Goal: Transaction & Acquisition: Purchase product/service

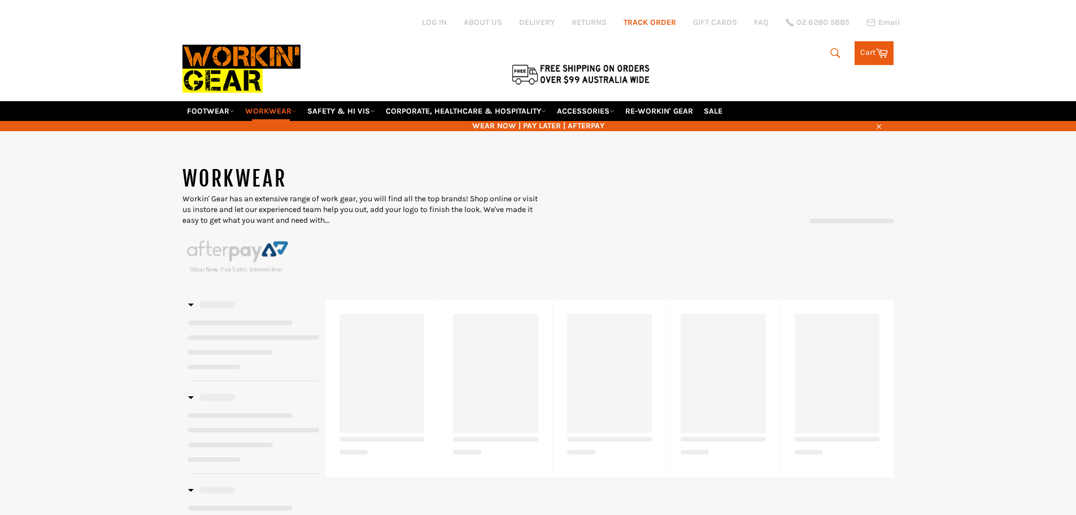
select select "******"
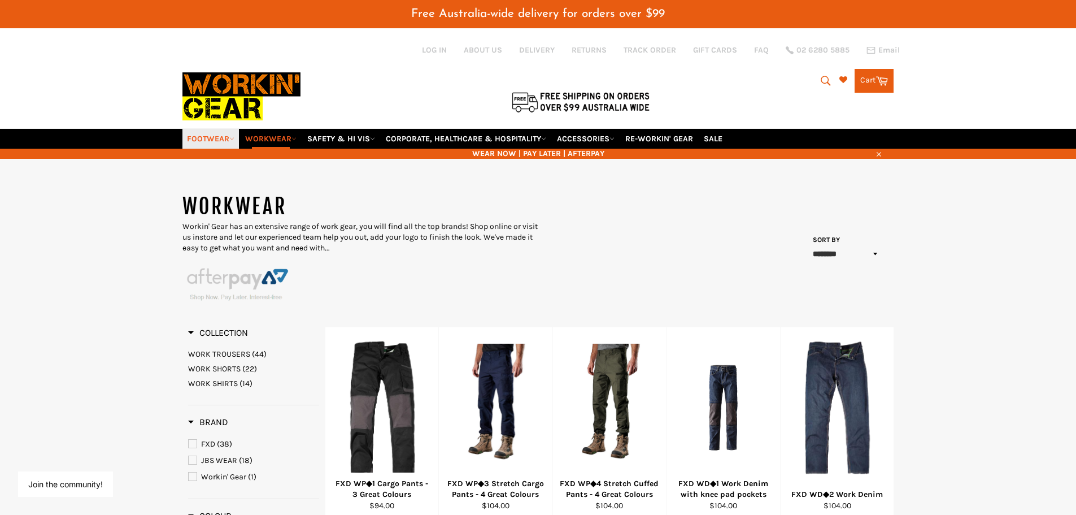
click at [228, 137] on link "FOOTWEAR" at bounding box center [210, 139] width 56 height 20
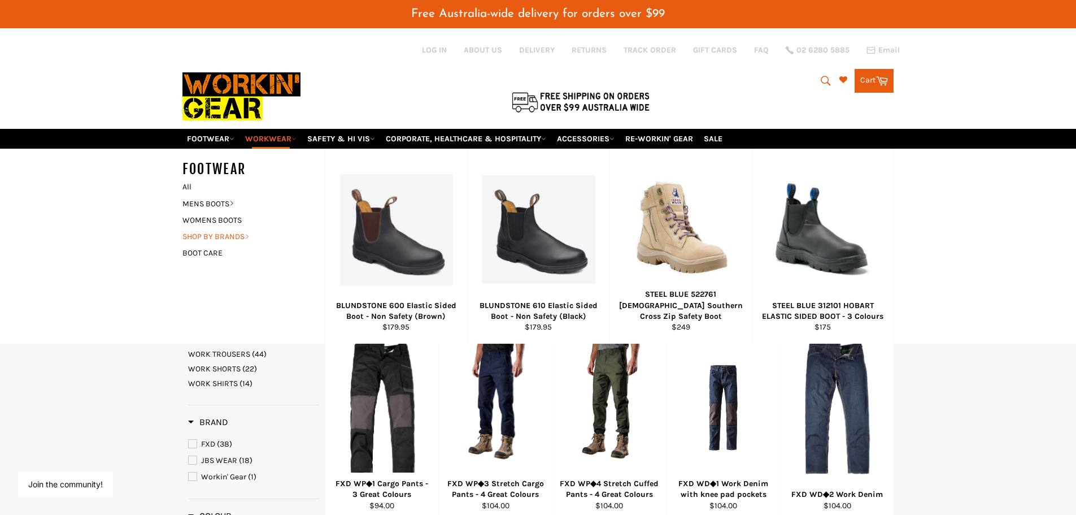
click at [231, 233] on link "SHOP BY BRANDS" at bounding box center [245, 236] width 137 height 16
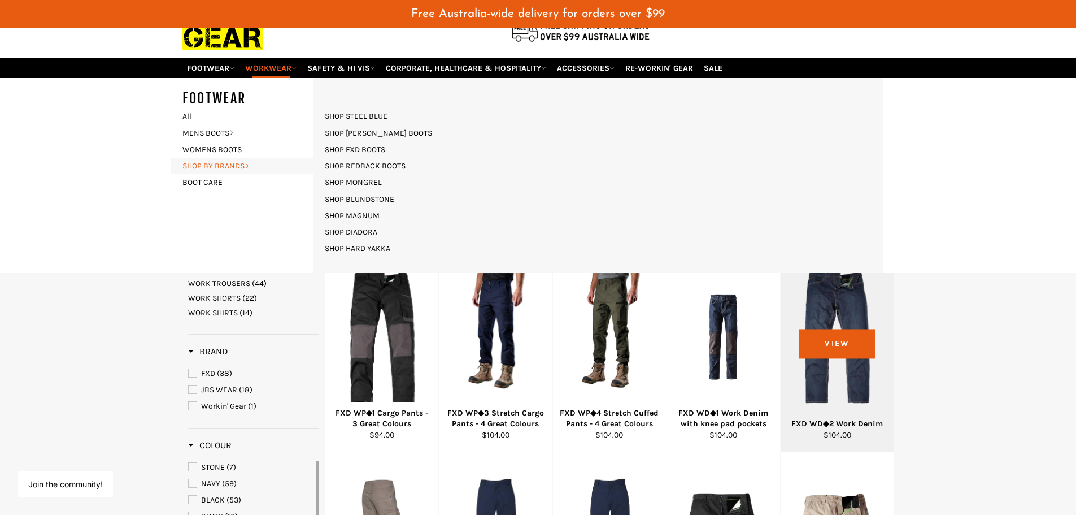
scroll to position [113, 0]
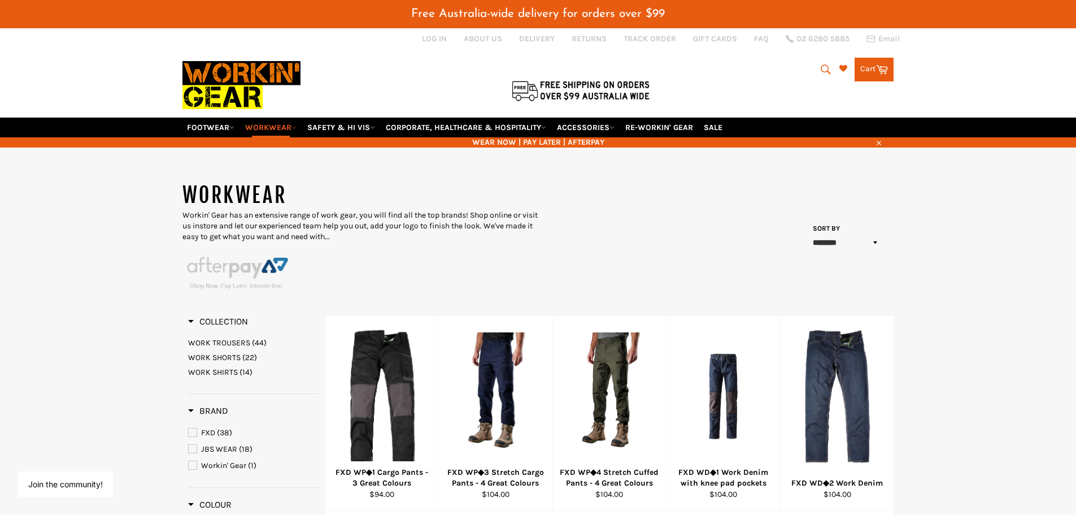
scroll to position [0, 0]
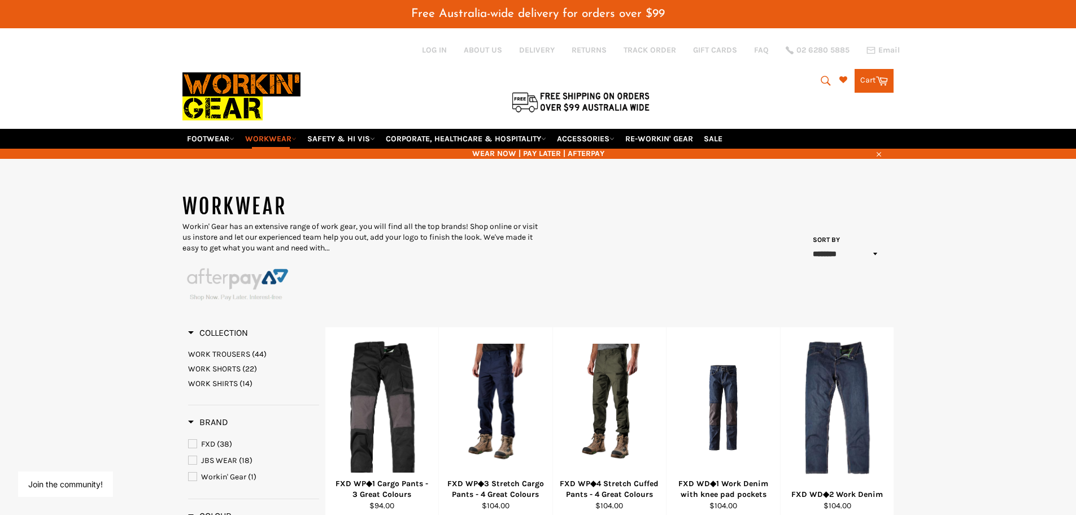
click at [233, 103] on img at bounding box center [241, 96] width 118 height 64
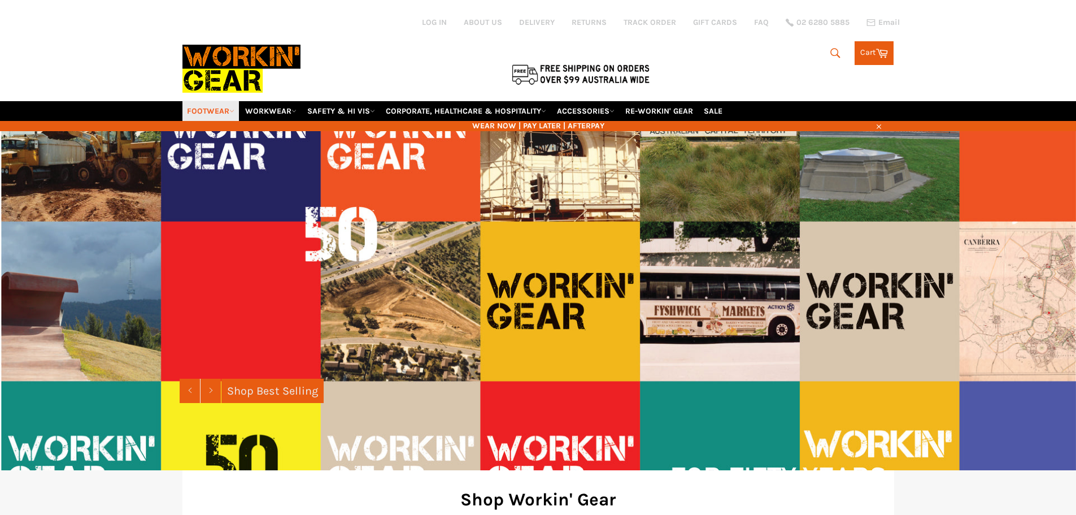
click at [214, 108] on link "FOOTWEAR" at bounding box center [210, 111] width 56 height 20
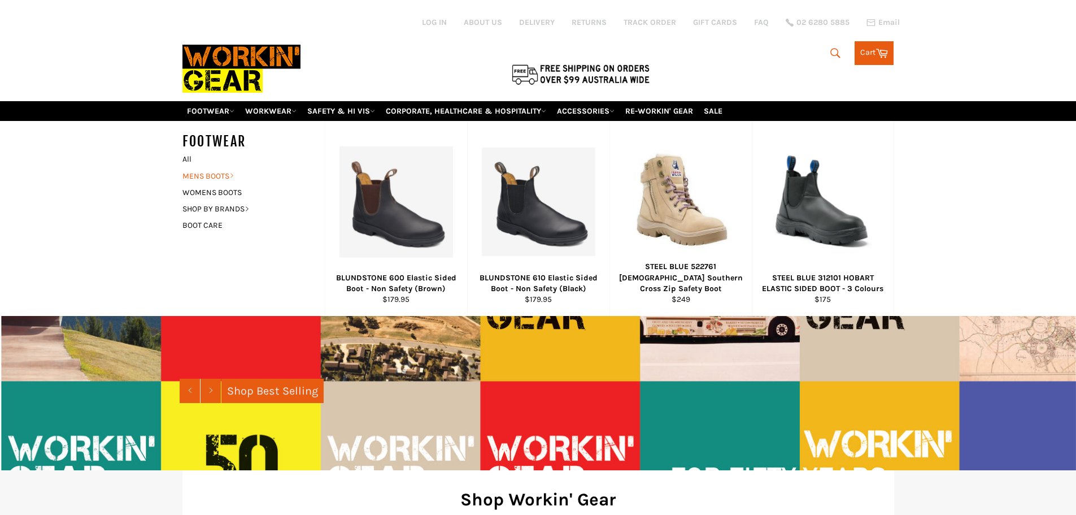
click at [209, 171] on link "MENS BOOTS" at bounding box center [245, 176] width 137 height 16
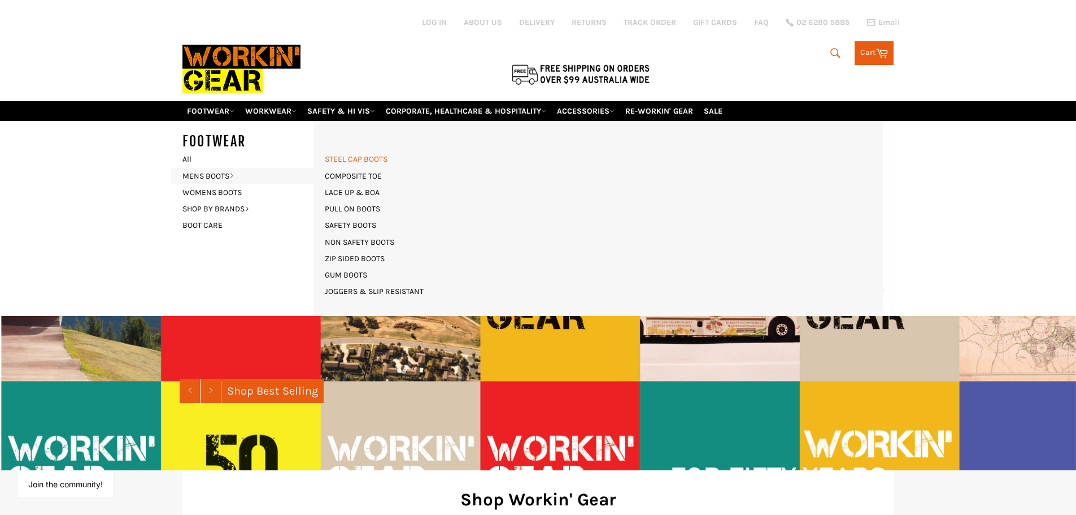
click at [384, 158] on link "STEEL CAP BOOTS" at bounding box center [356, 159] width 74 height 16
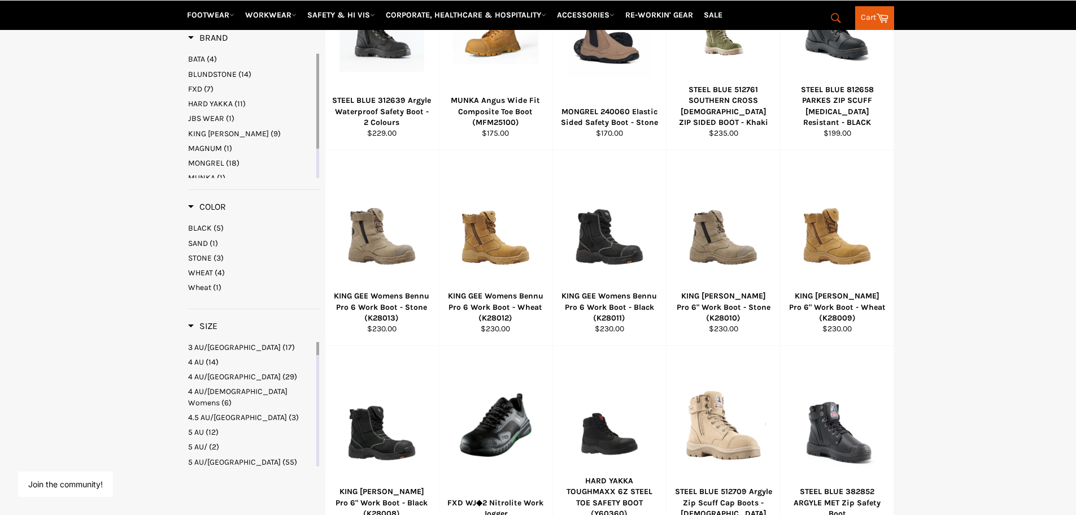
scroll to position [310, 0]
